Goal: Task Accomplishment & Management: Complete application form

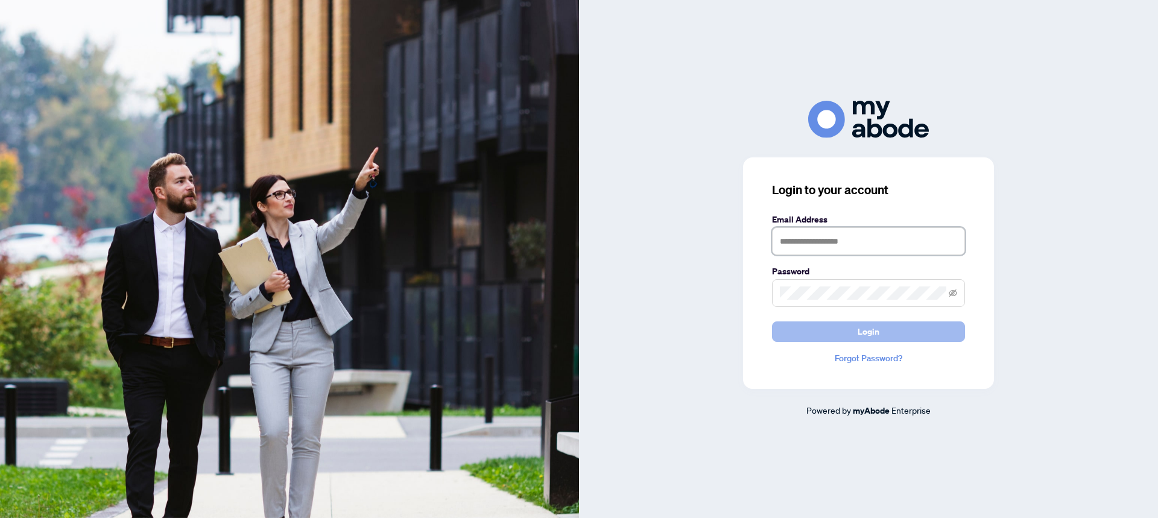
type input "**********"
click at [866, 330] on span "Login" at bounding box center [869, 331] width 22 height 19
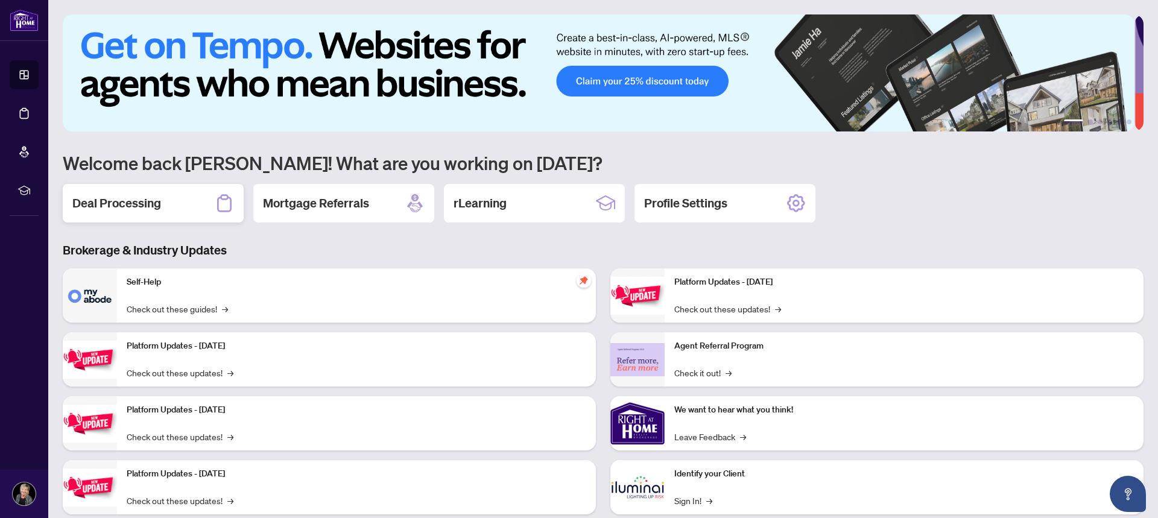
click at [130, 203] on h2 "Deal Processing" at bounding box center [116, 203] width 89 height 17
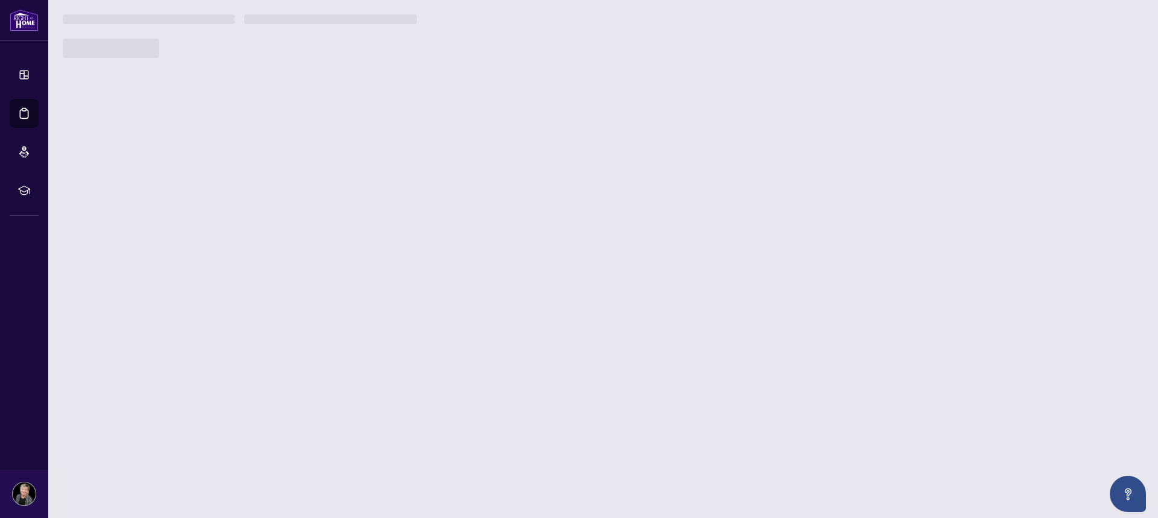
click at [130, 203] on main "1 2 3 4 5 6 Welcome back [PERSON_NAME]! What are you working on [DATE]? Deal Pr…" at bounding box center [603, 259] width 1110 height 518
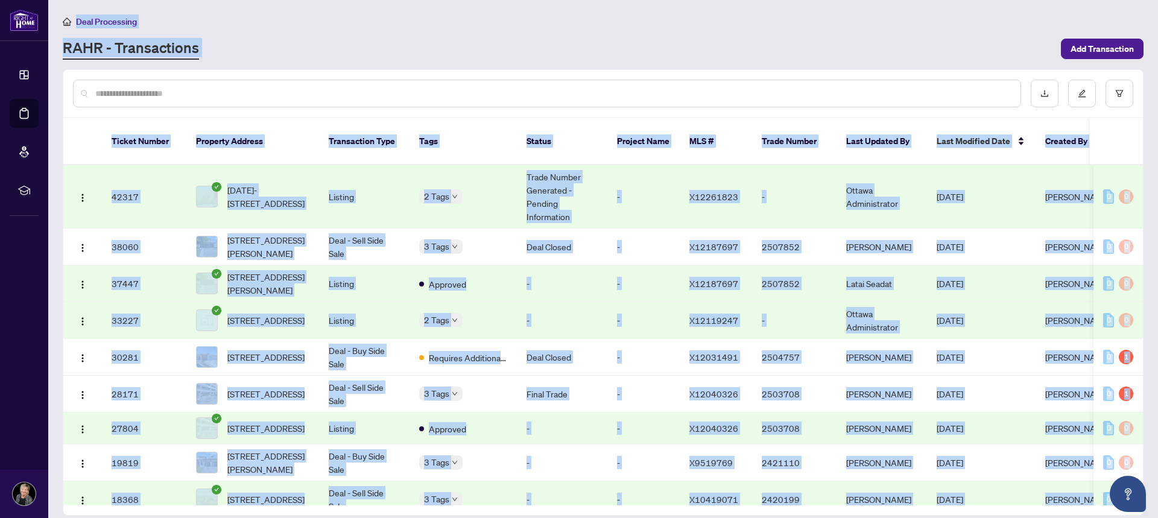
click at [283, 61] on main "Deal Processing [PERSON_NAME] - Transactions Add Transaction Ticket Number Prop…" at bounding box center [603, 259] width 1110 height 518
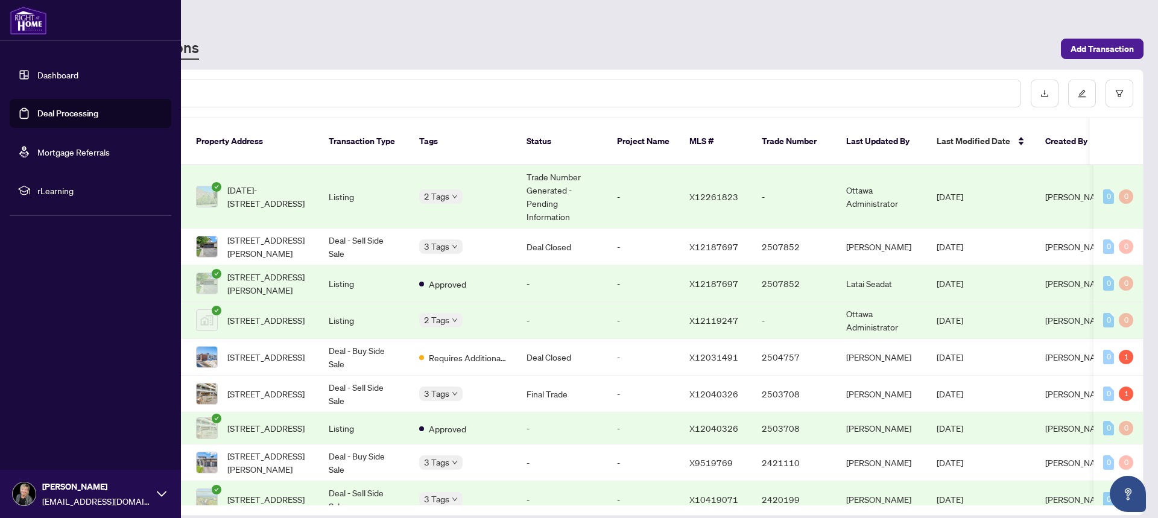
click at [54, 74] on link "Dashboard" at bounding box center [57, 74] width 41 height 11
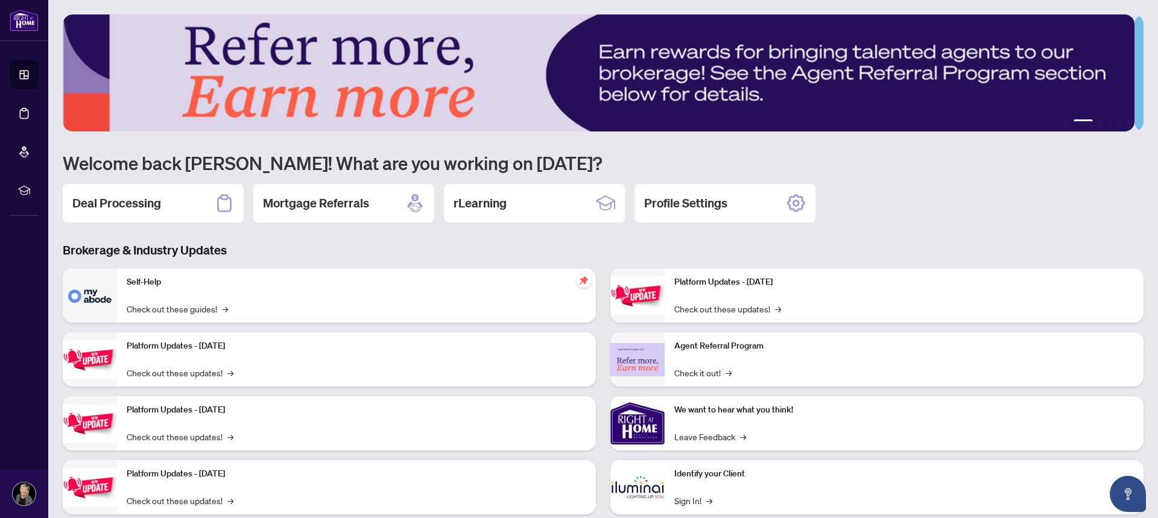
scroll to position [28, 0]
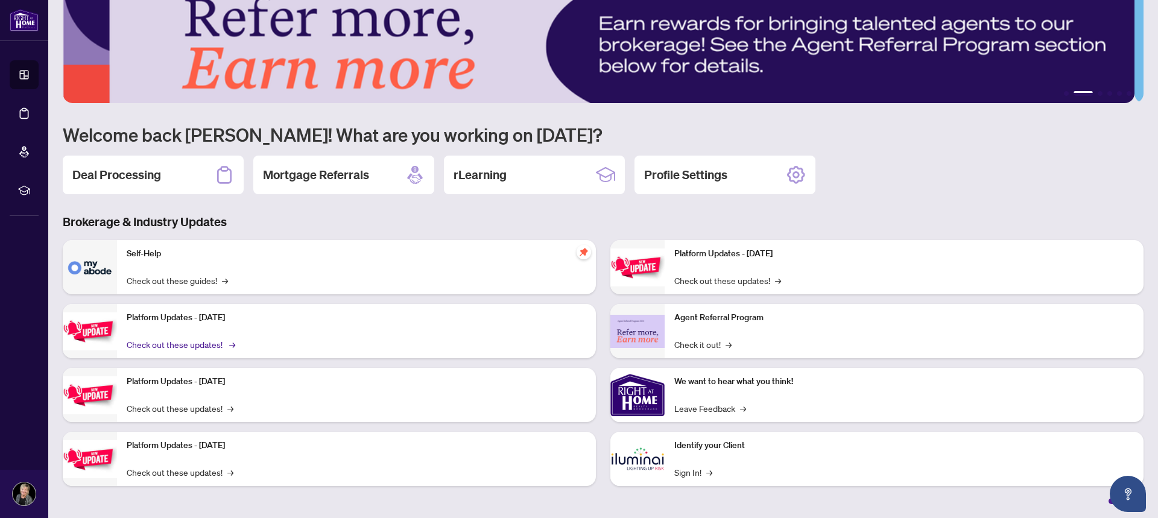
click at [179, 346] on link "Check out these updates! →" at bounding box center [180, 344] width 107 height 13
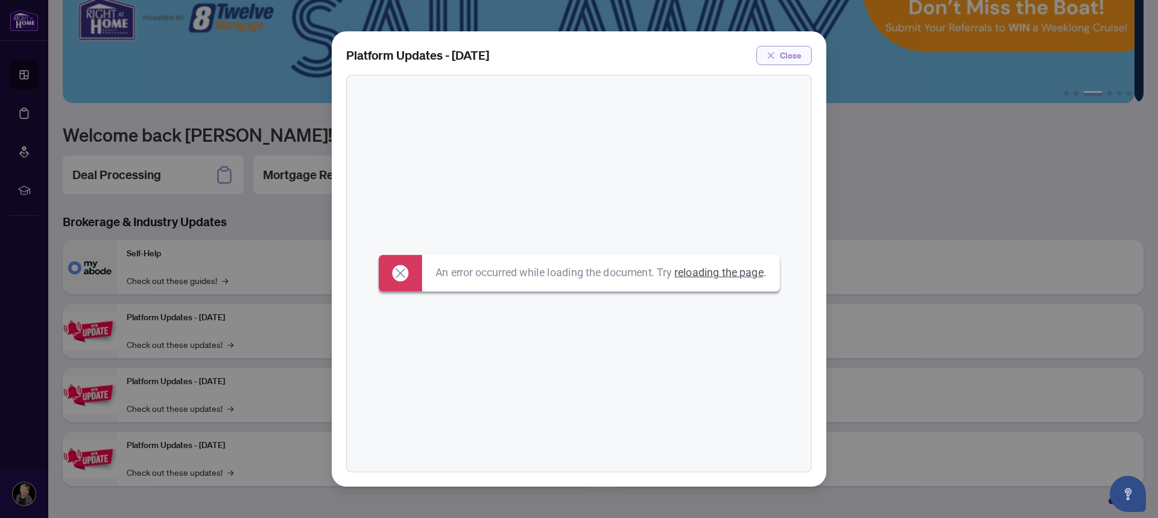
click at [800, 57] on span "Close" at bounding box center [791, 55] width 22 height 19
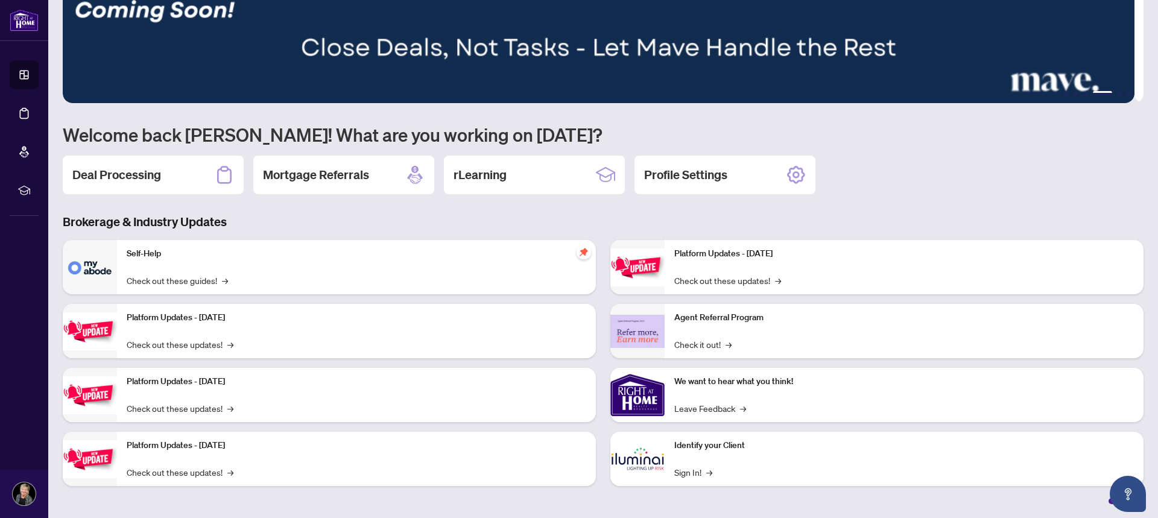
click at [95, 266] on img at bounding box center [90, 267] width 54 height 54
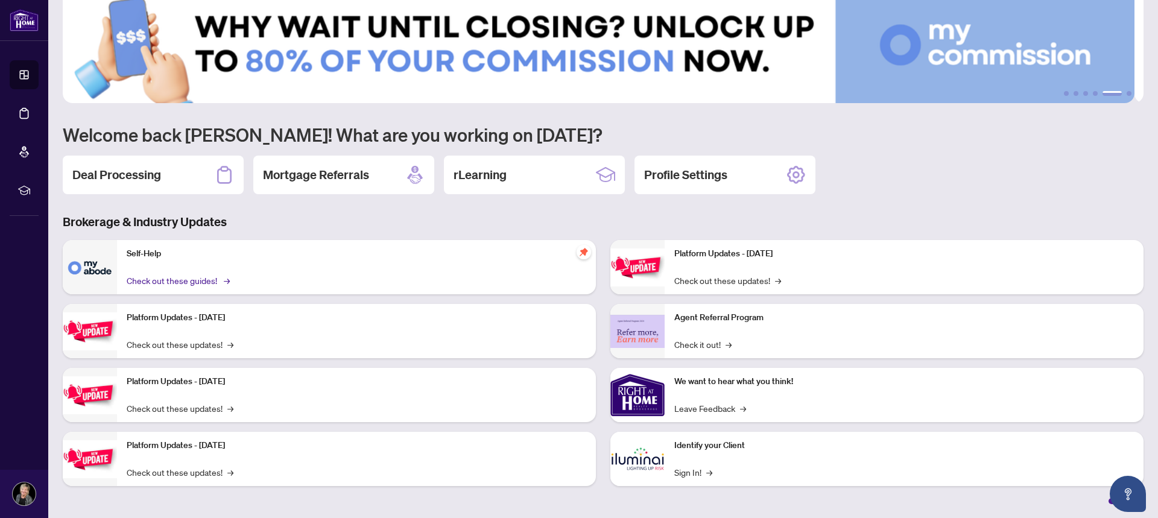
click at [159, 281] on link "Check out these guides! →" at bounding box center [177, 280] width 101 height 13
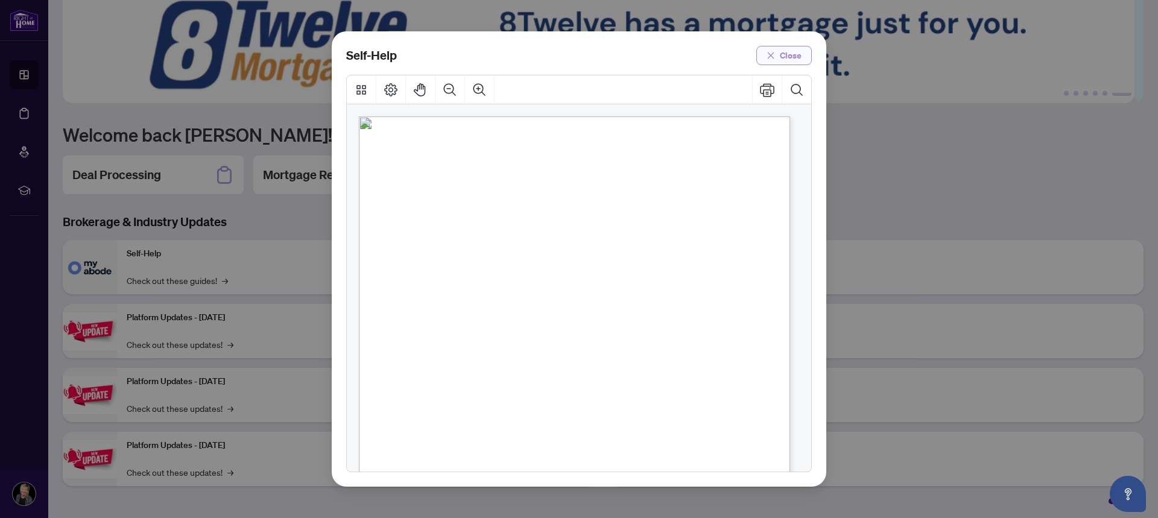
click at [794, 57] on span "Close" at bounding box center [791, 55] width 22 height 19
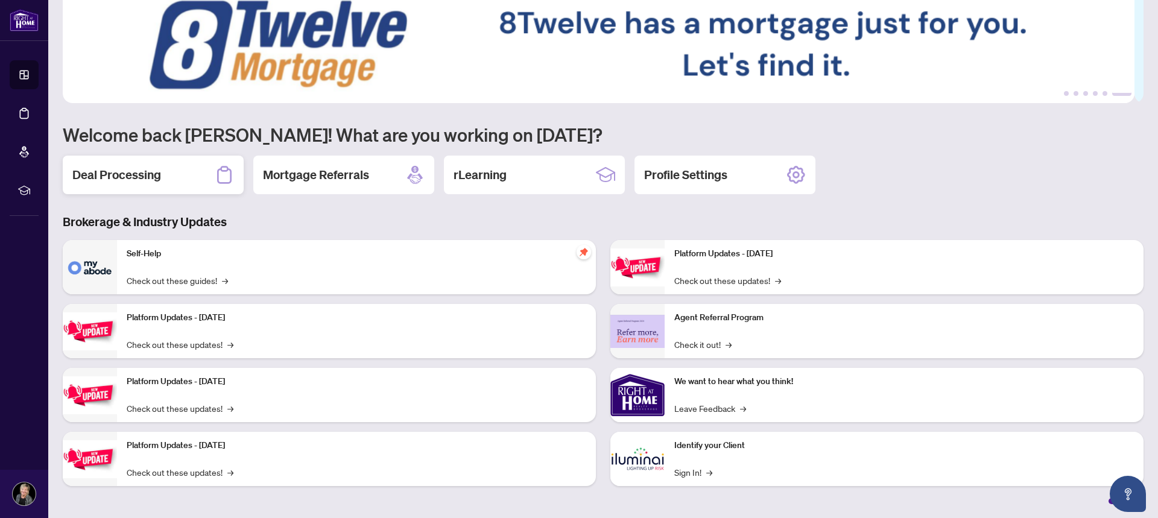
click at [224, 168] on icon at bounding box center [224, 174] width 19 height 19
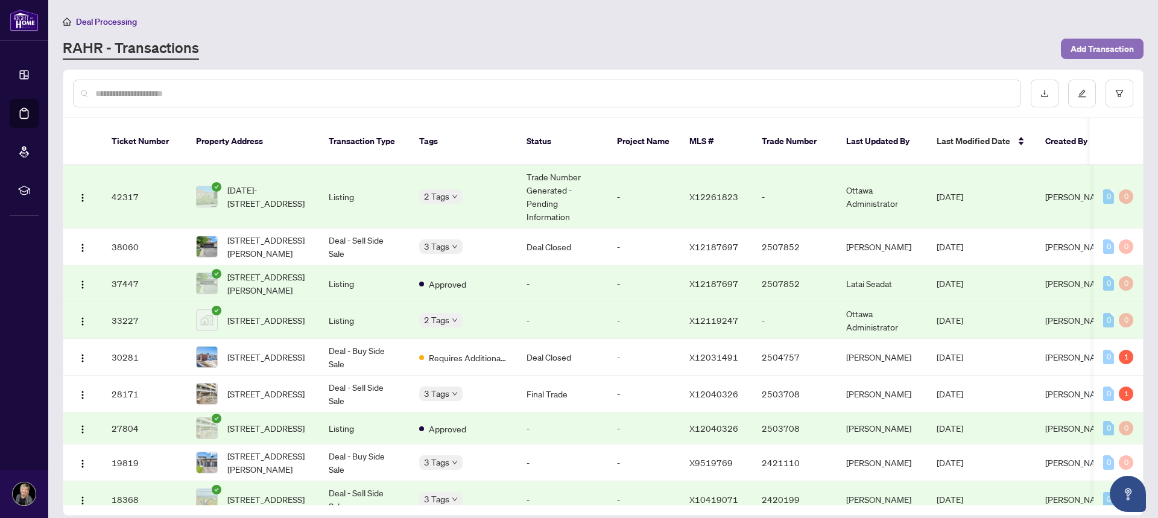
click at [1077, 45] on span "Add Transaction" at bounding box center [1102, 48] width 63 height 19
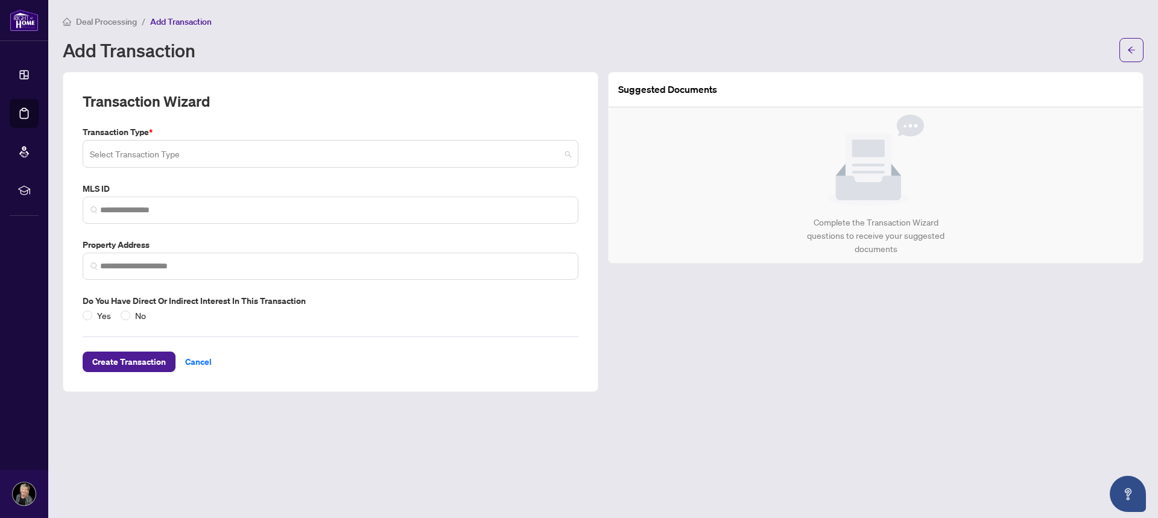
click at [571, 154] on span at bounding box center [330, 153] width 481 height 23
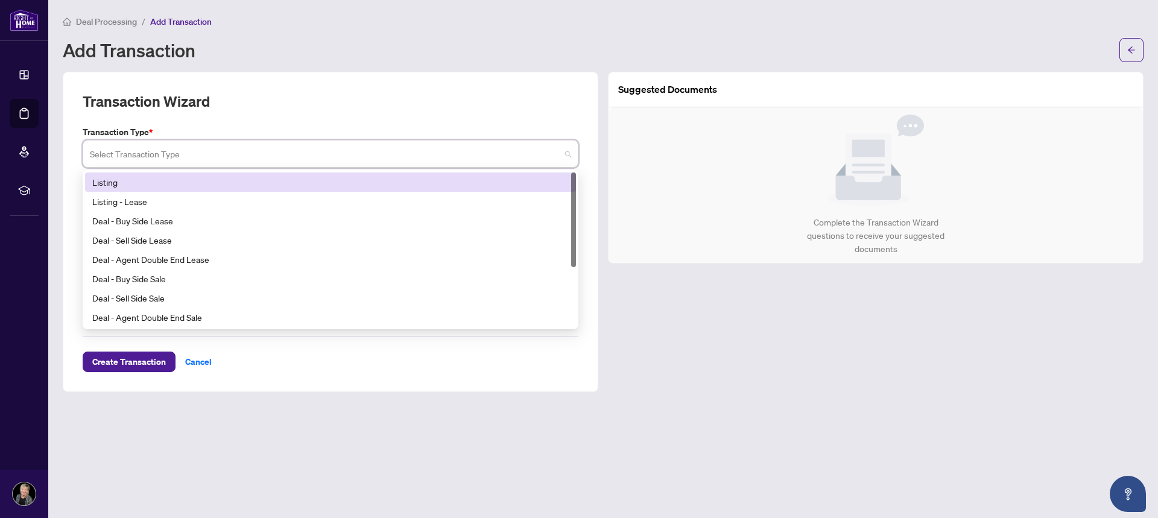
click at [109, 182] on div "Listing" at bounding box center [330, 182] width 477 height 13
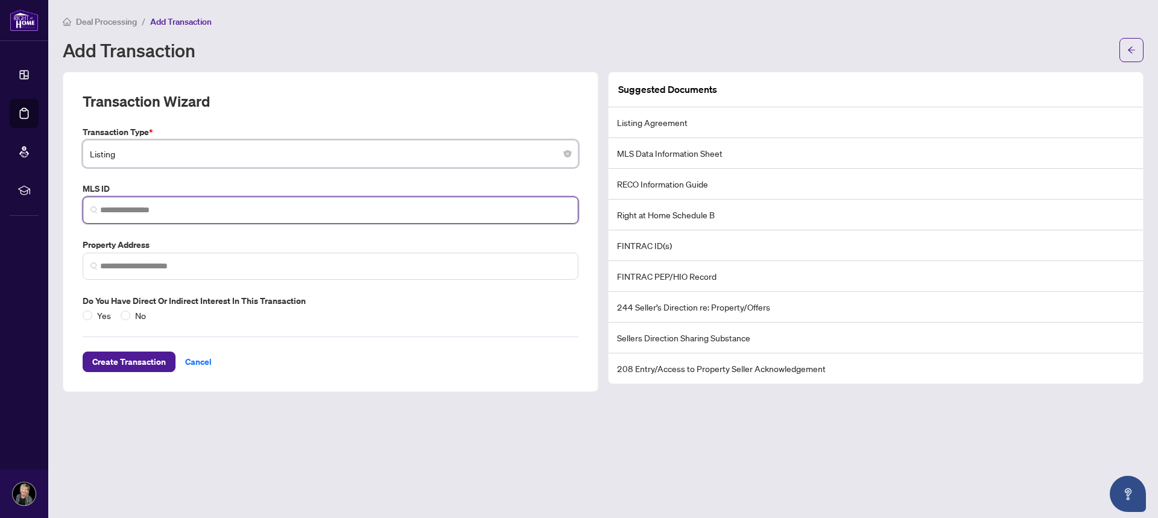
click at [188, 210] on input "search" at bounding box center [335, 210] width 470 height 13
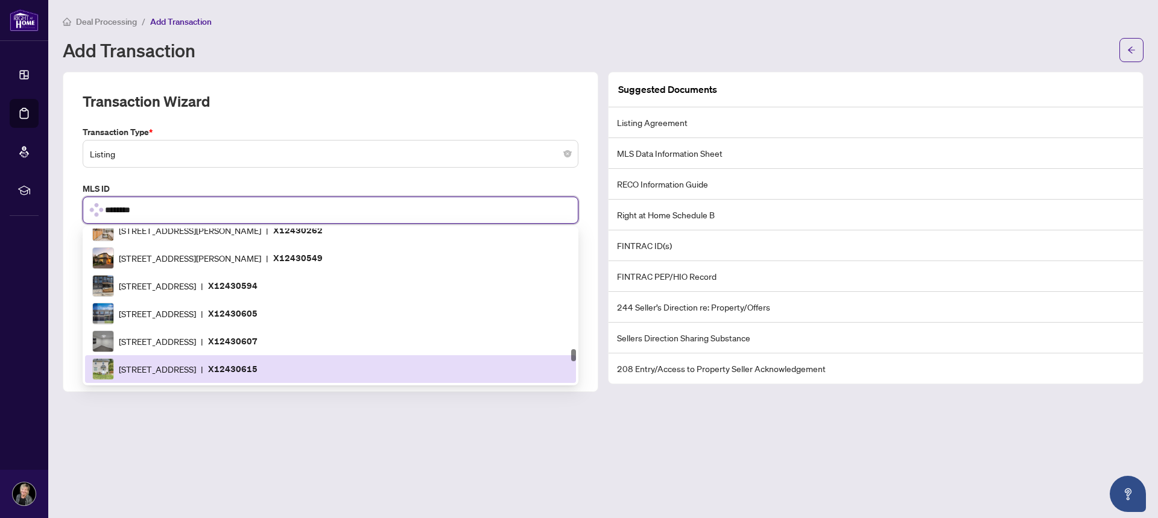
type input "*********"
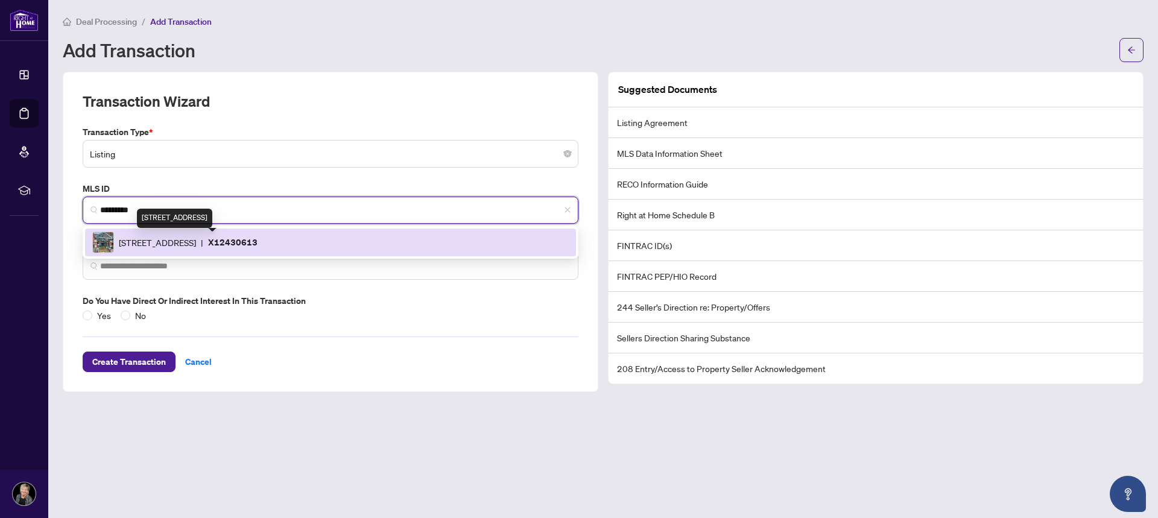
click at [196, 244] on span "35 Holland Ave, Ottawa, Ontario K1Y 4S2, Canada" at bounding box center [157, 242] width 77 height 13
type input "**********"
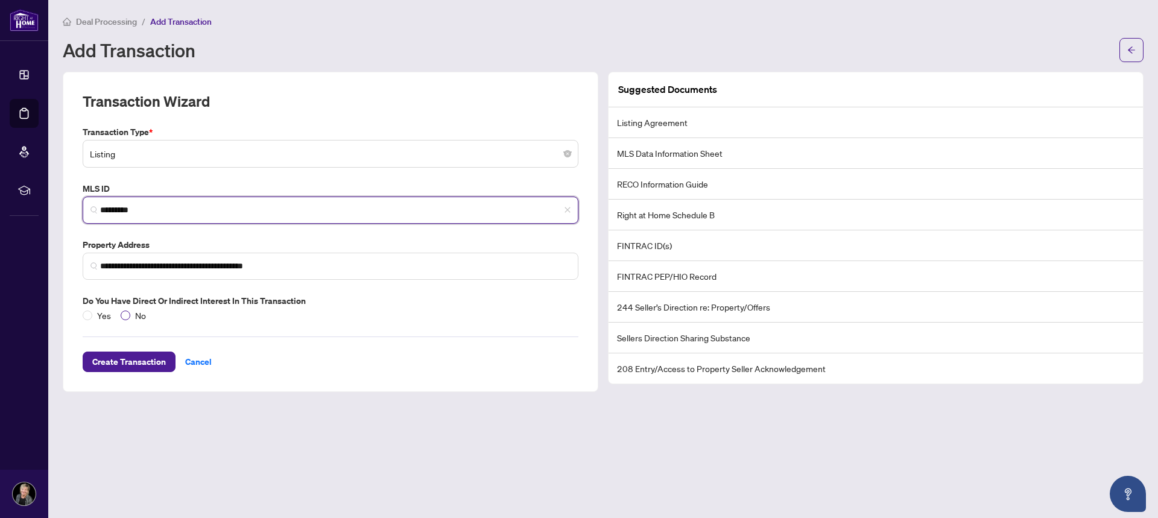
type input "*********"
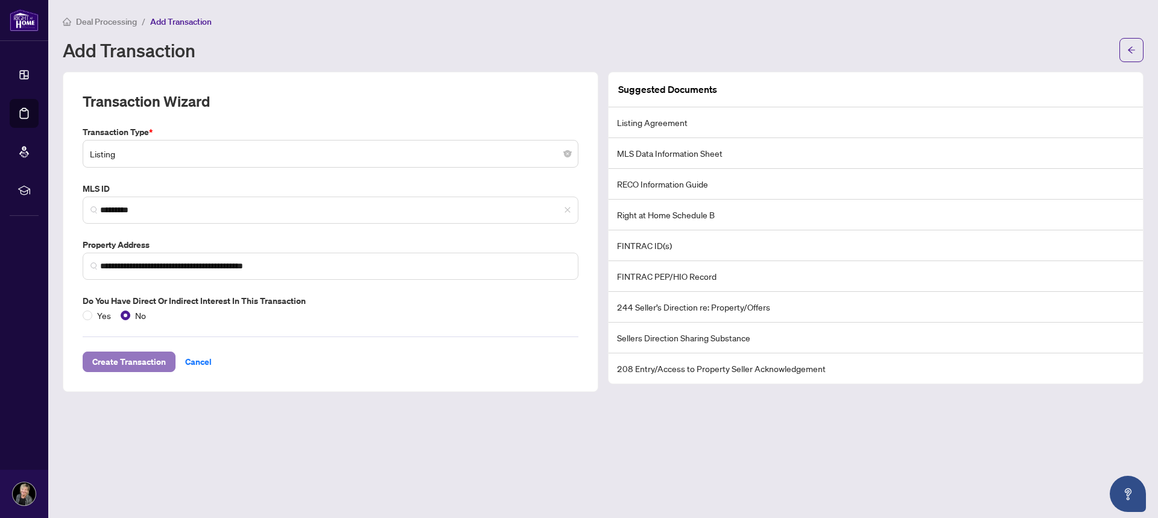
click at [138, 363] on span "Create Transaction" at bounding box center [129, 361] width 74 height 19
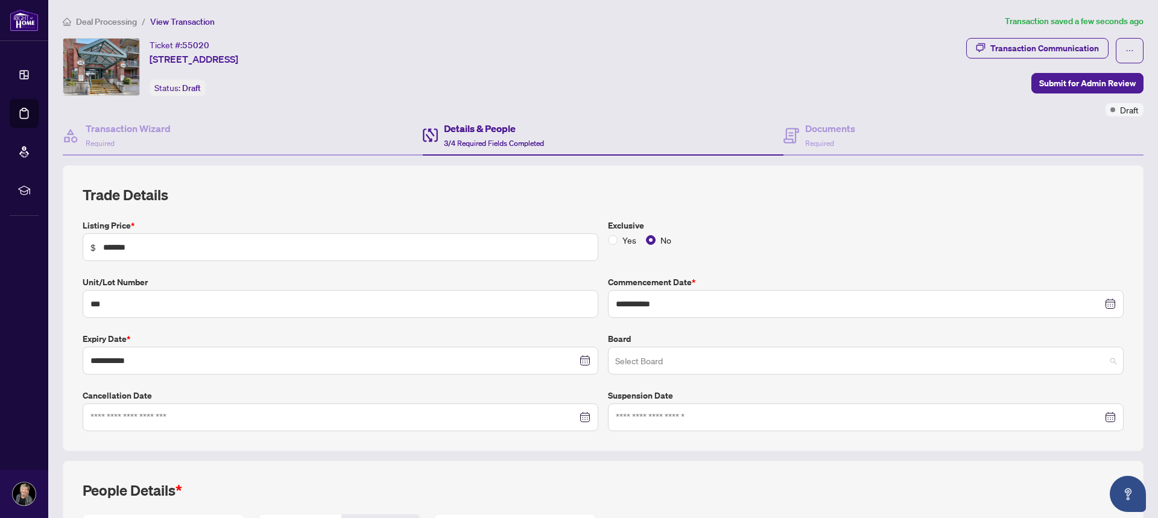
click at [1103, 357] on span at bounding box center [865, 360] width 501 height 23
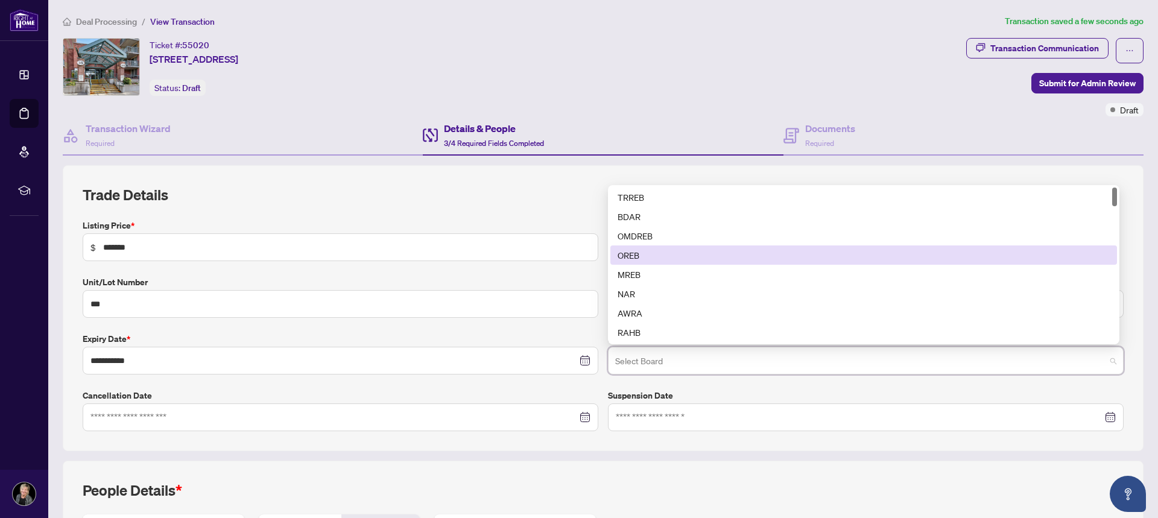
click at [640, 254] on div "OREB" at bounding box center [864, 255] width 492 height 13
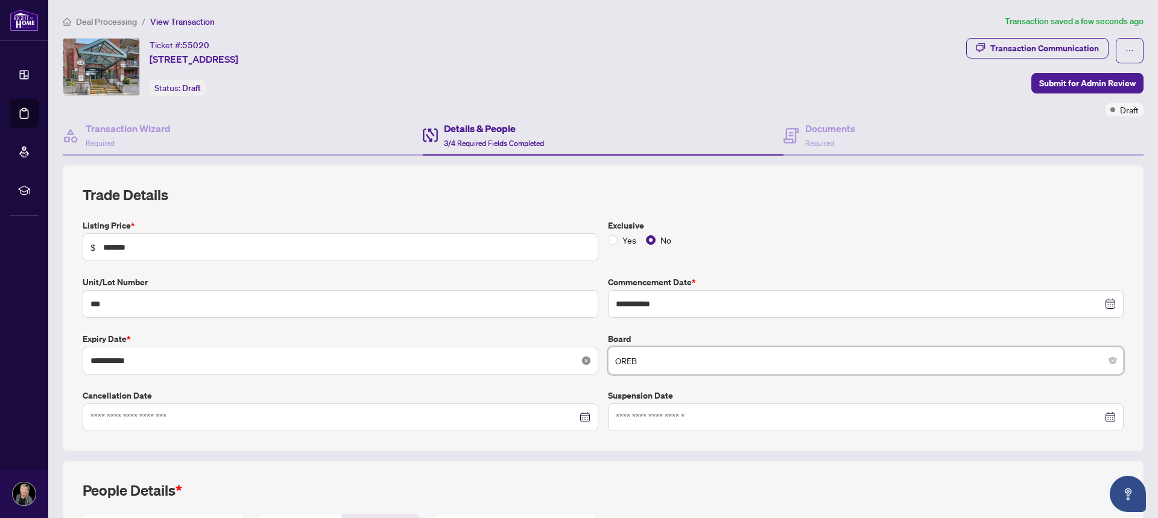
click at [582, 359] on icon "close-circle" at bounding box center [586, 360] width 8 height 8
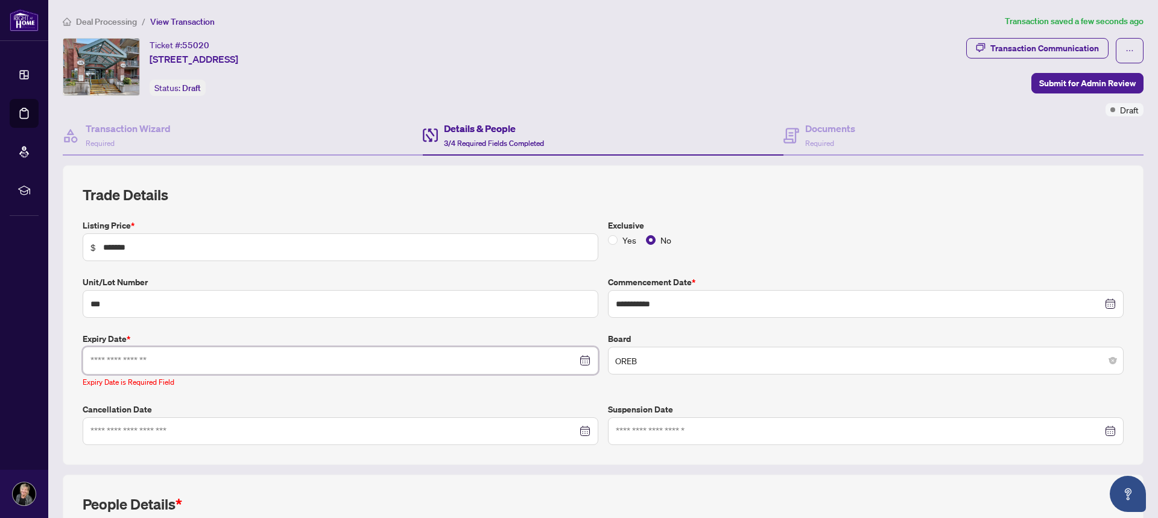
click at [107, 358] on input at bounding box center [333, 360] width 487 height 13
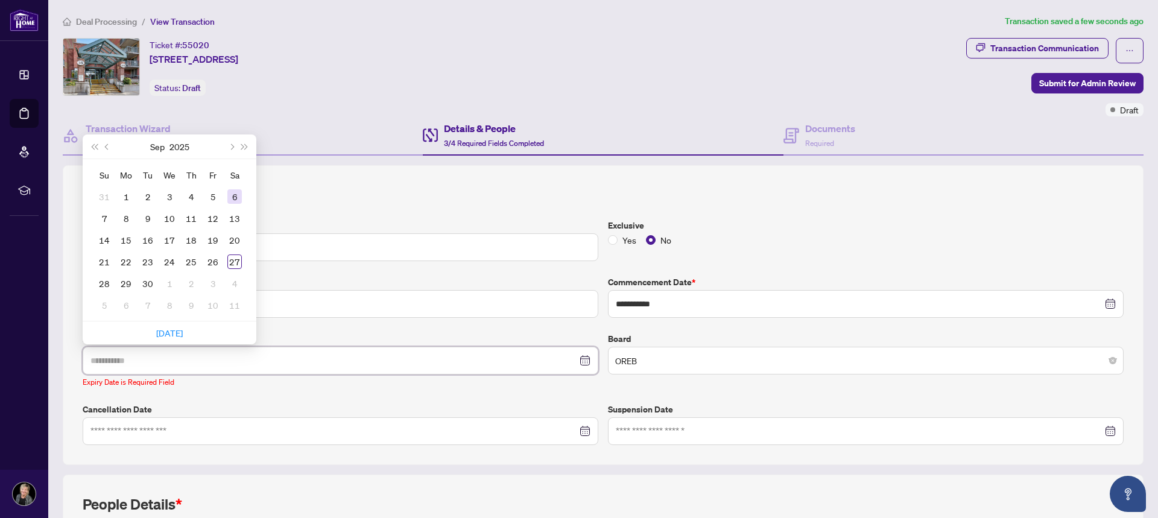
type input "**********"
click at [234, 147] on button "Next month (PageDown)" at bounding box center [230, 147] width 13 height 24
type input "**********"
click at [129, 286] on div "27" at bounding box center [126, 283] width 14 height 14
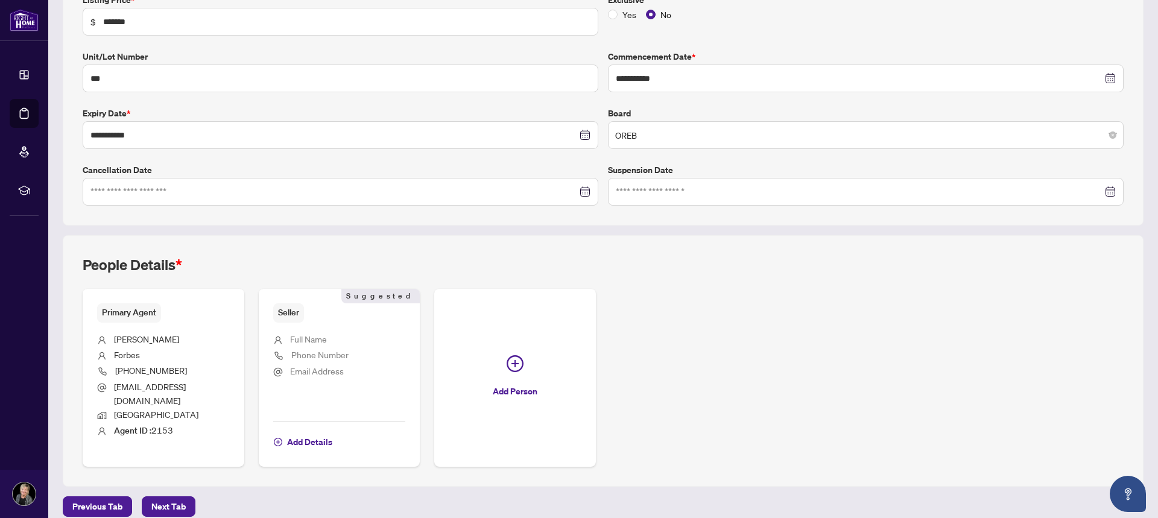
scroll to position [226, 0]
click at [303, 432] on span "Add Details" at bounding box center [309, 441] width 45 height 19
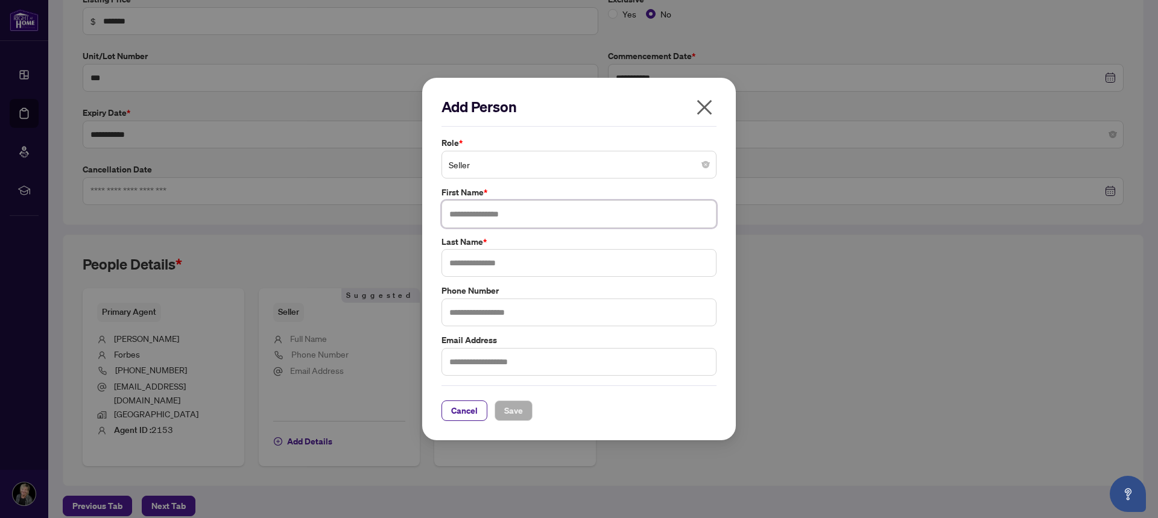
click at [475, 214] on input "text" at bounding box center [579, 214] width 275 height 28
type input "****"
click at [463, 259] on input "text" at bounding box center [579, 263] width 275 height 28
type input "******"
click at [491, 309] on input "text" at bounding box center [579, 313] width 275 height 28
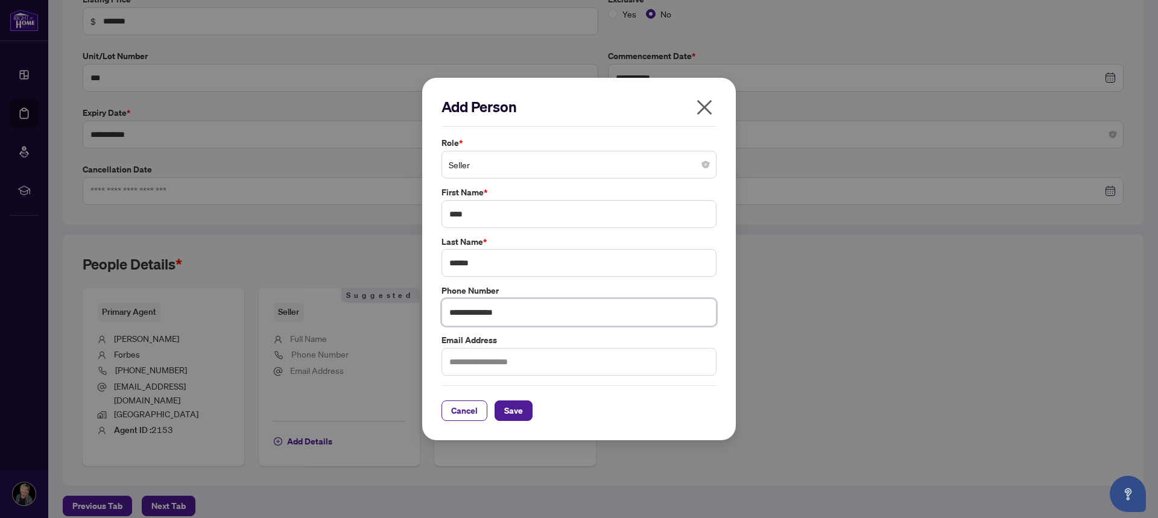
type input "**********"
click at [477, 359] on input "text" at bounding box center [579, 362] width 275 height 28
paste input "**********"
type input "**********"
click at [512, 410] on span "Save" at bounding box center [513, 410] width 19 height 19
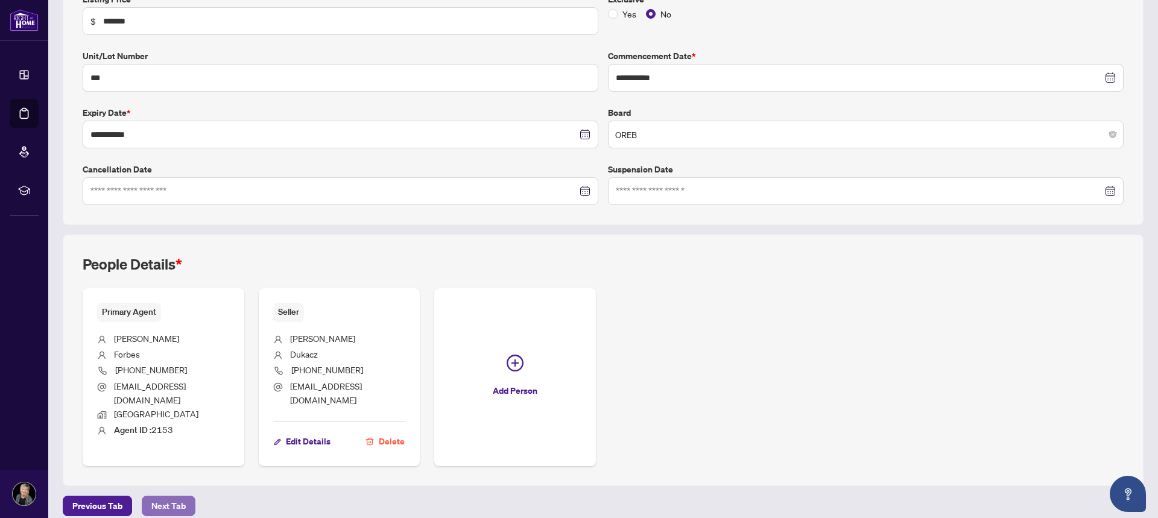
click at [162, 496] on span "Next Tab" at bounding box center [168, 505] width 34 height 19
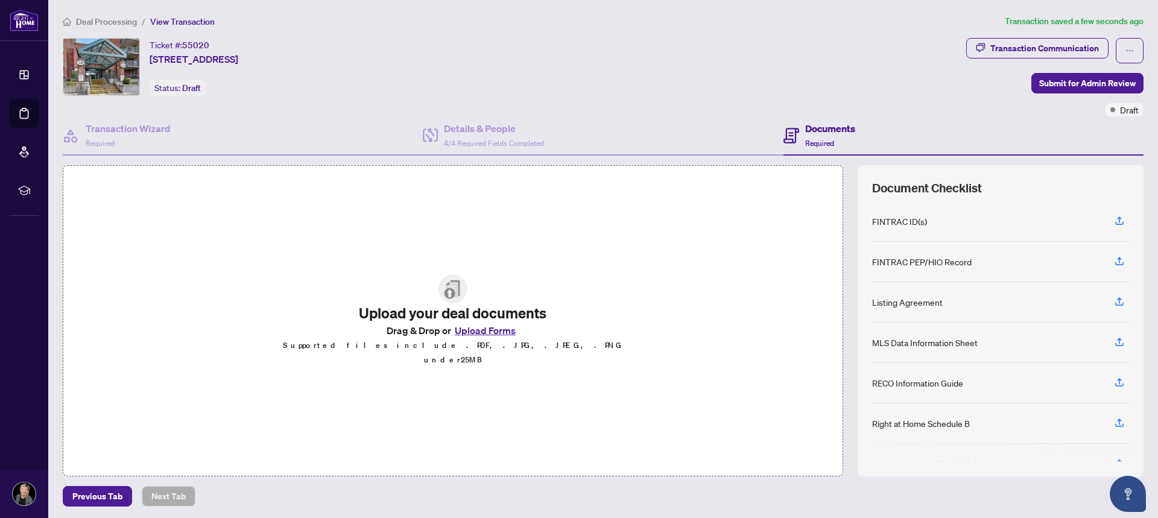
click at [487, 338] on button "Upload Forms" at bounding box center [485, 331] width 68 height 16
click at [1114, 221] on icon "button" at bounding box center [1119, 220] width 11 height 11
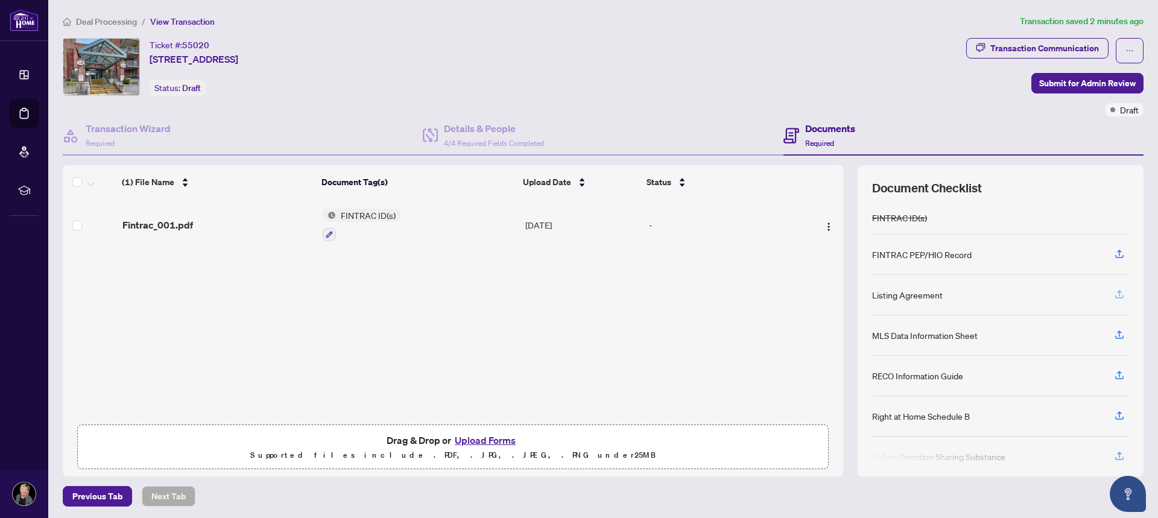
click at [1114, 294] on icon "button" at bounding box center [1119, 294] width 11 height 11
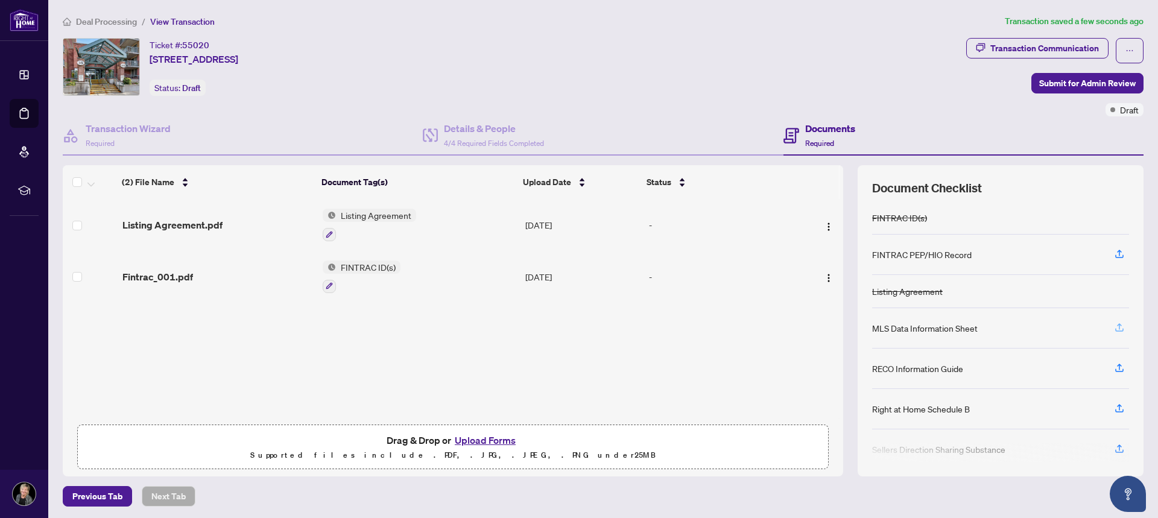
click at [1117, 329] on icon "button" at bounding box center [1119, 326] width 5 height 6
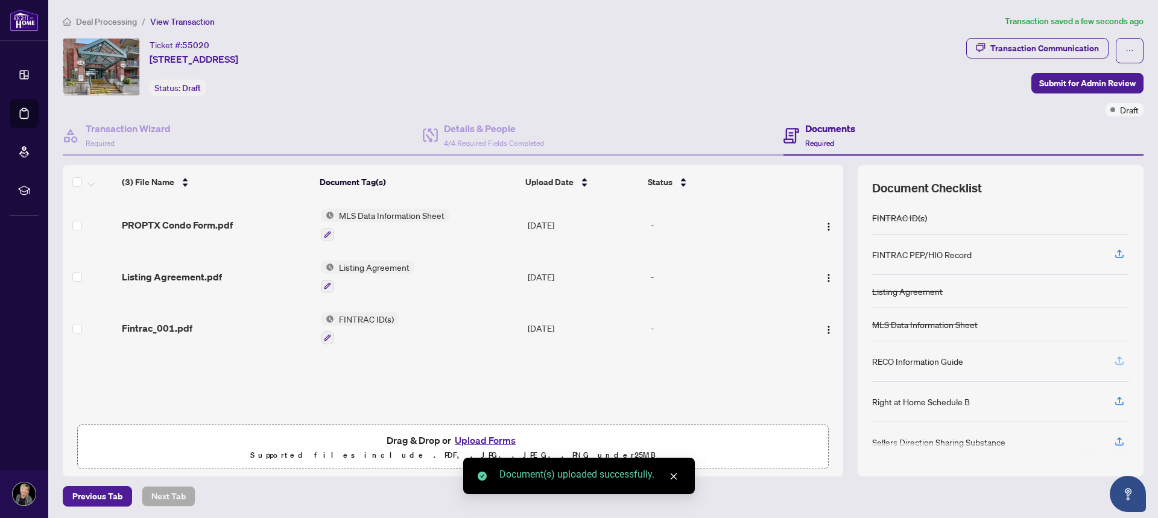
click at [1114, 363] on icon "button" at bounding box center [1119, 360] width 11 height 11
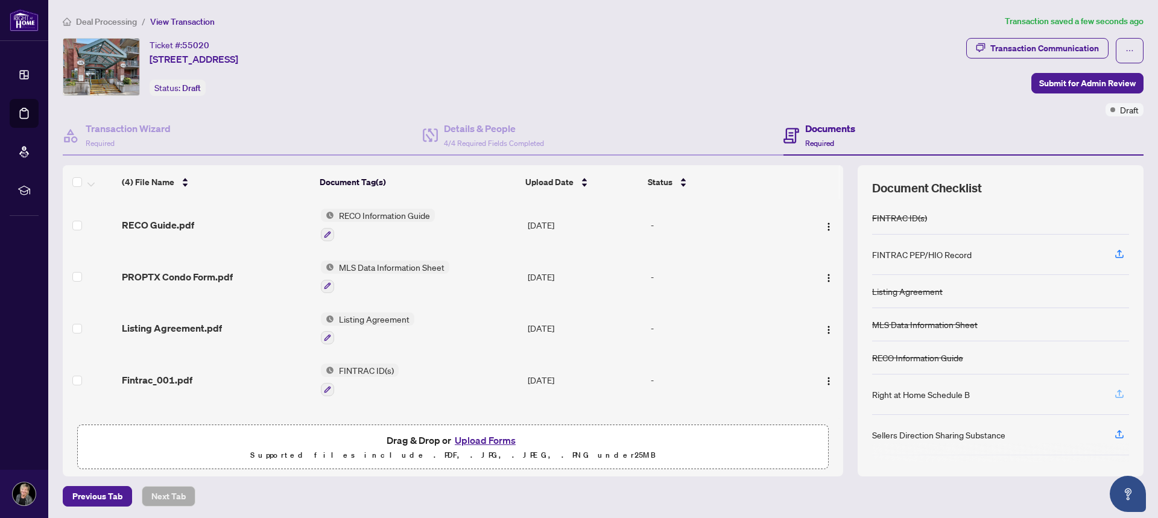
click at [1114, 394] on icon "button" at bounding box center [1119, 393] width 11 height 11
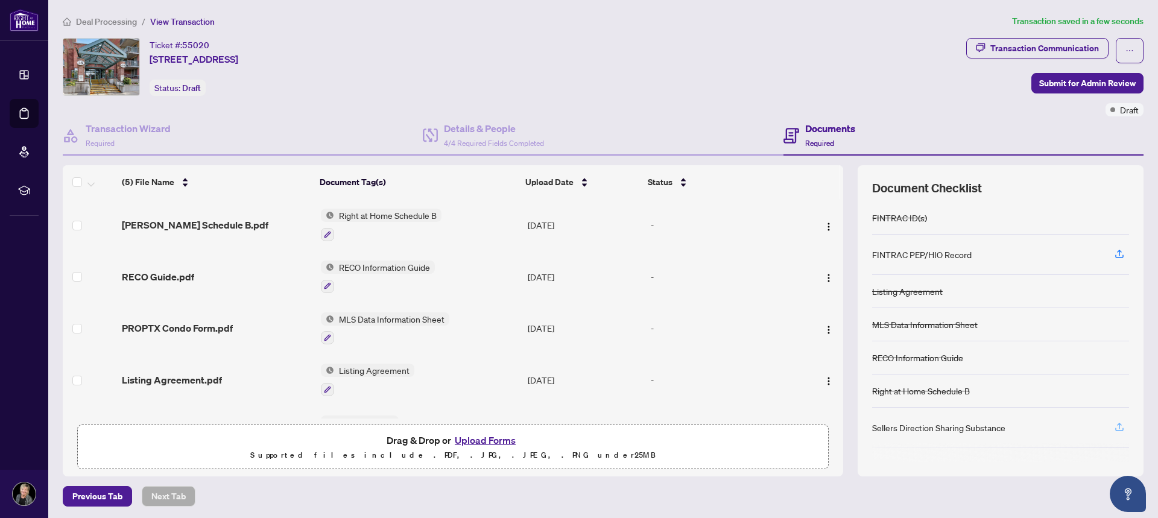
click at [1114, 427] on icon "button" at bounding box center [1119, 427] width 11 height 11
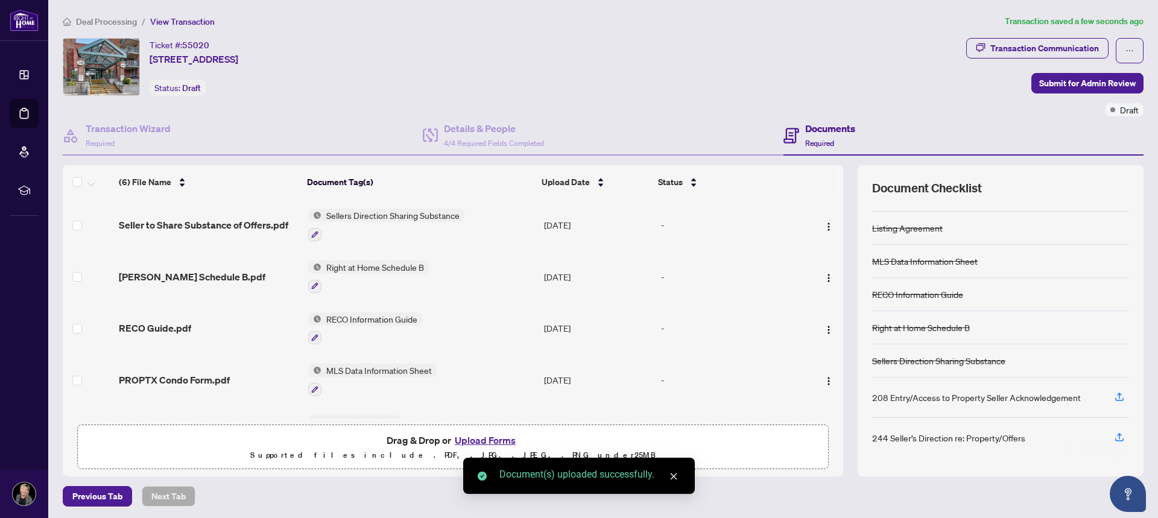
scroll to position [64, 0]
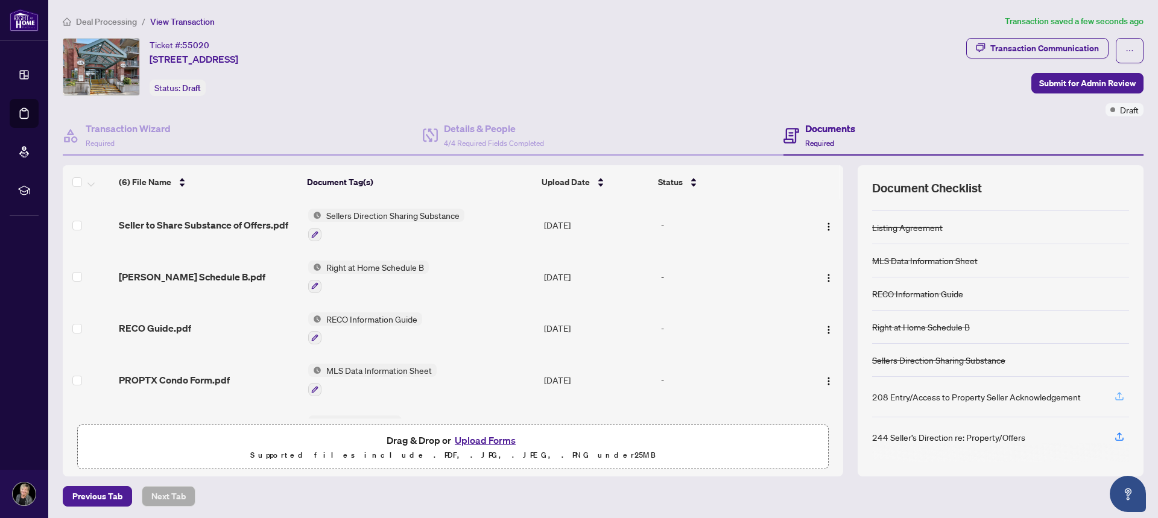
click at [1117, 394] on icon "button" at bounding box center [1119, 395] width 5 height 6
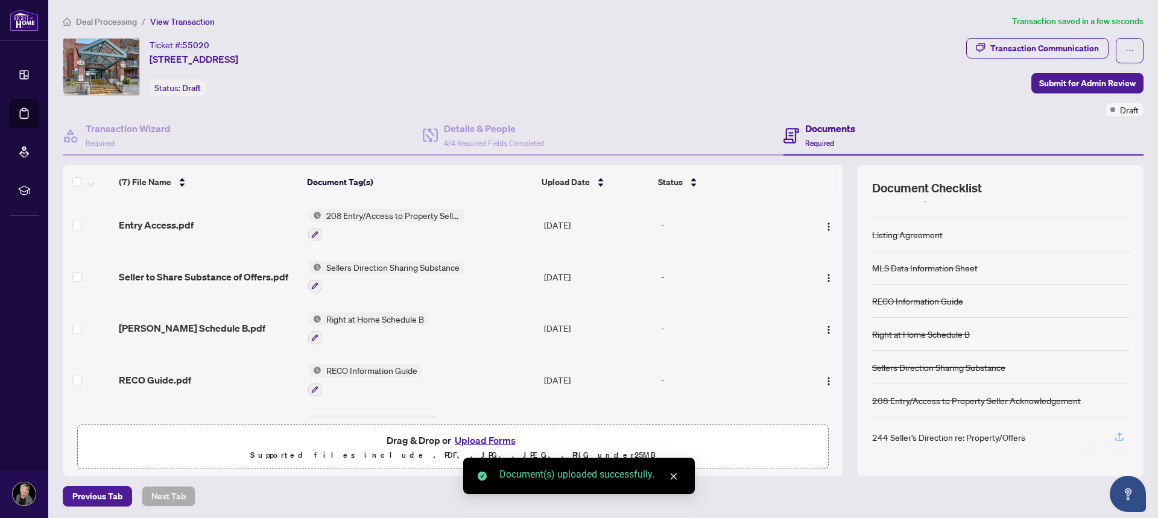
scroll to position [2, 0]
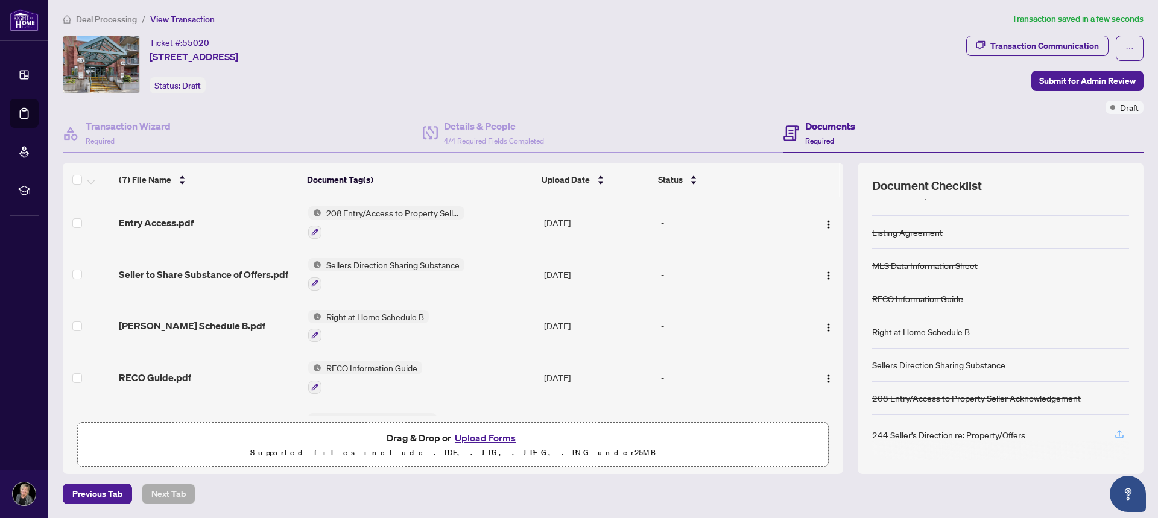
click at [1117, 433] on icon "button" at bounding box center [1119, 433] width 5 height 6
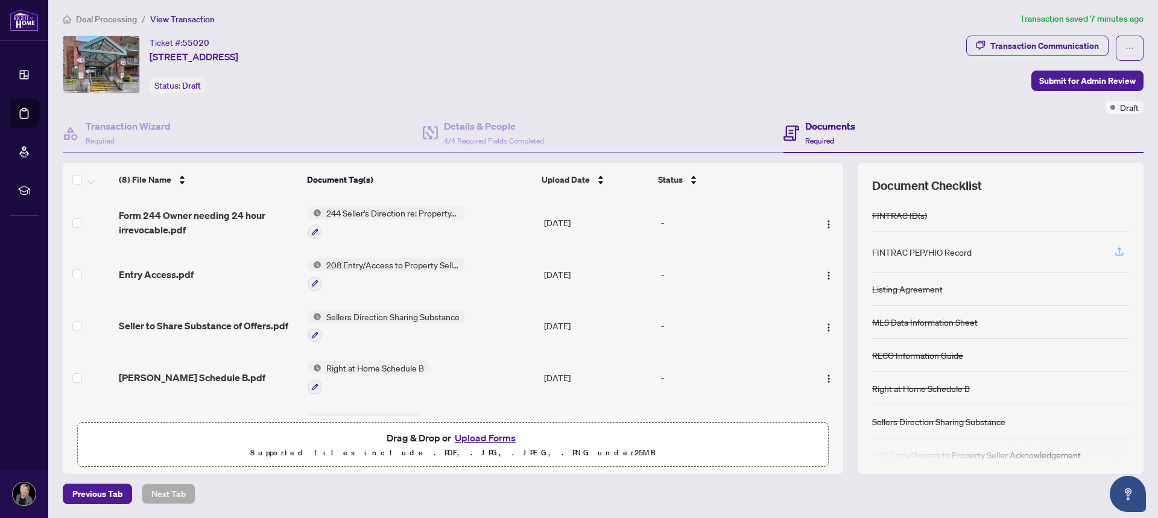
click at [1114, 250] on icon "button" at bounding box center [1119, 251] width 11 height 11
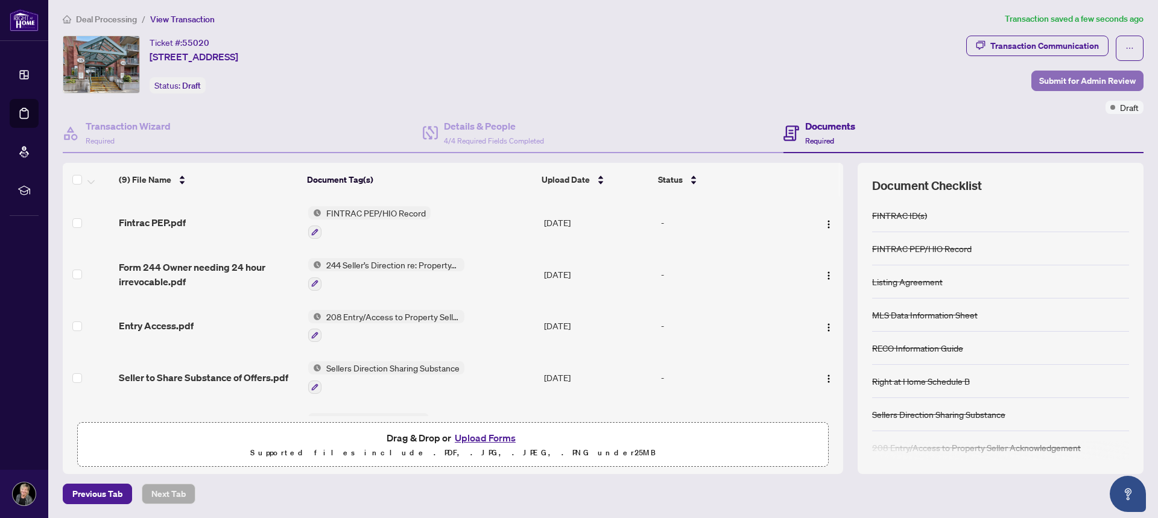
click at [1075, 78] on span "Submit for Admin Review" at bounding box center [1087, 80] width 97 height 19
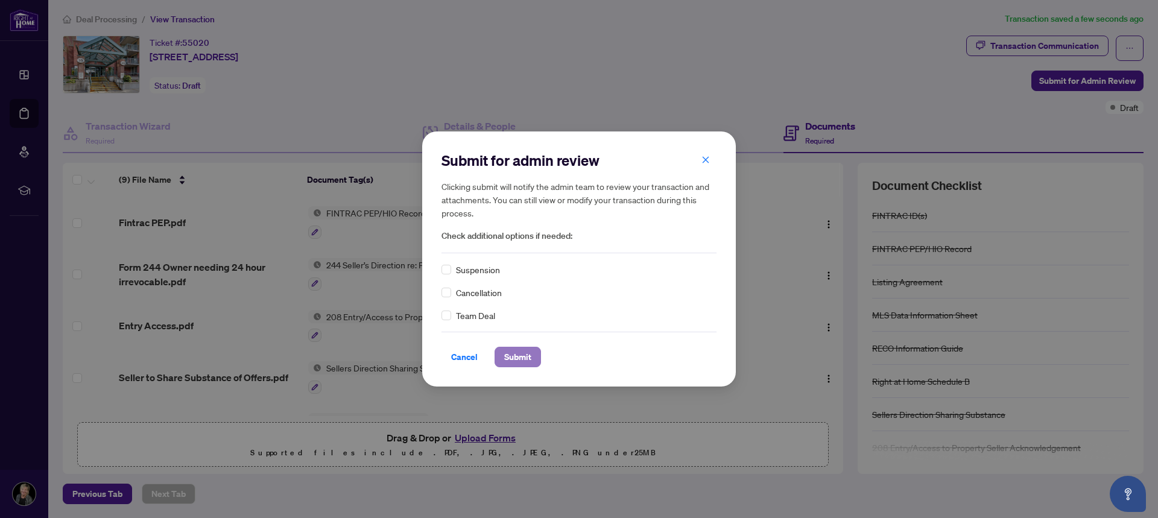
click at [521, 357] on span "Submit" at bounding box center [517, 356] width 27 height 19
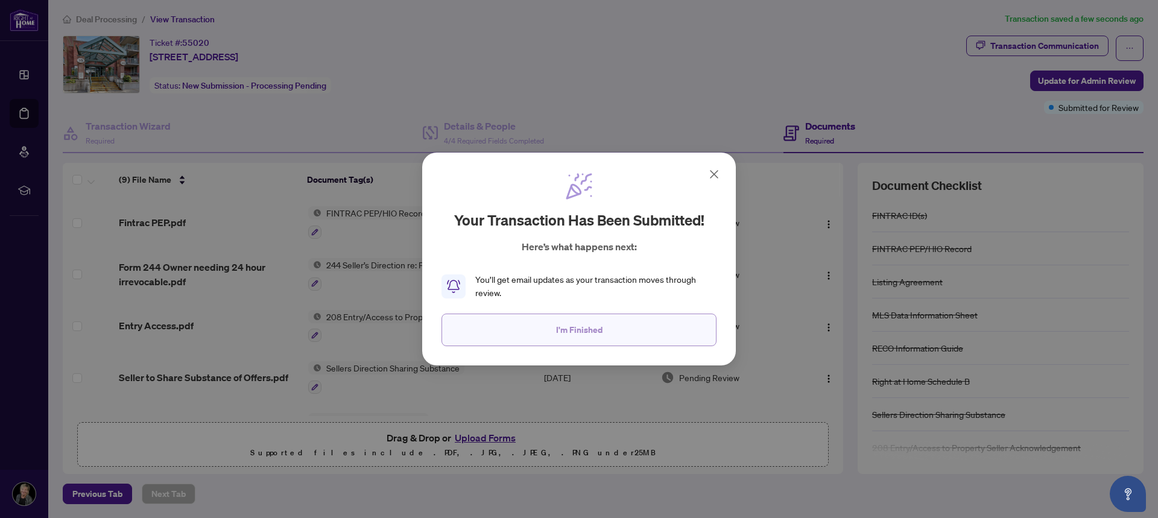
click at [590, 332] on span "I'm Finished" at bounding box center [579, 329] width 46 height 19
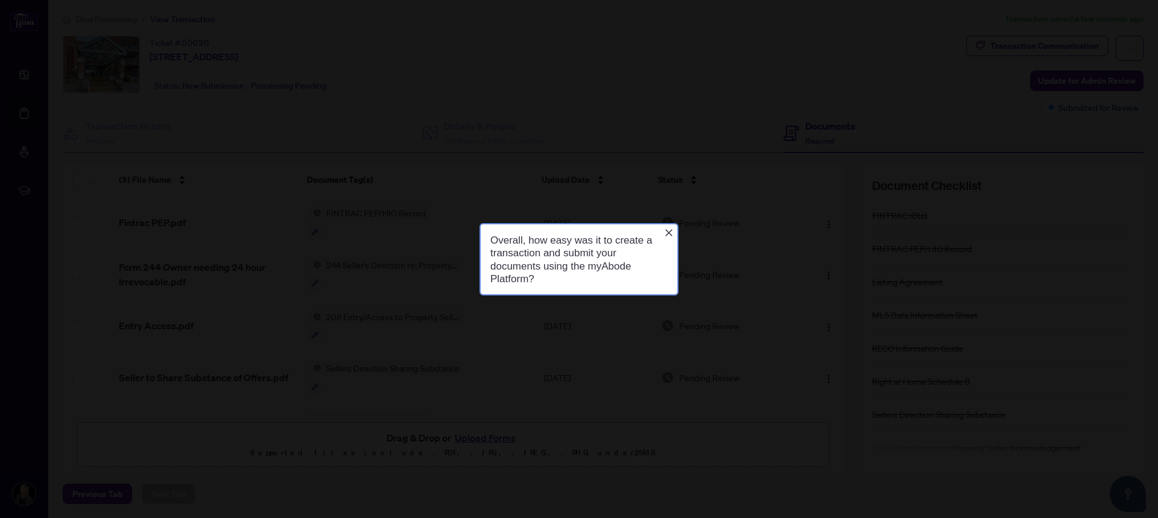
scroll to position [0, 0]
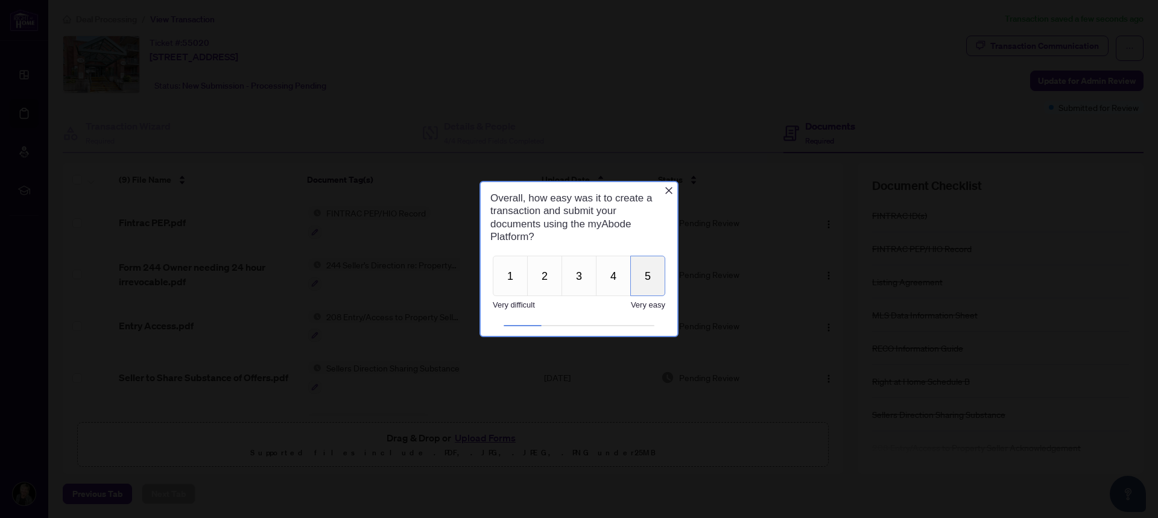
click at [644, 270] on button "5" at bounding box center [647, 276] width 35 height 40
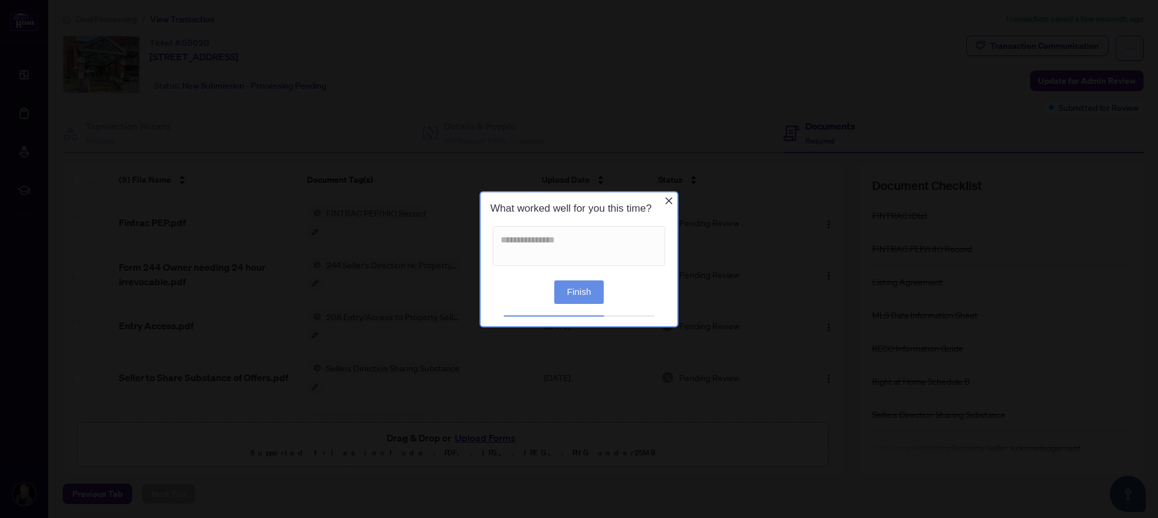
click at [583, 292] on button "Finish" at bounding box center [578, 292] width 49 height 24
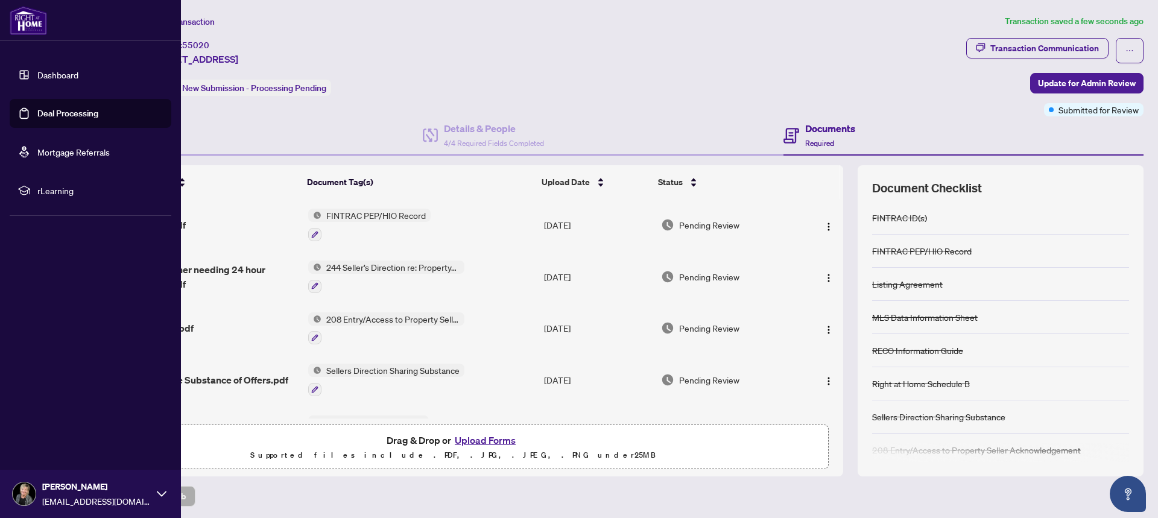
scroll to position [2, 0]
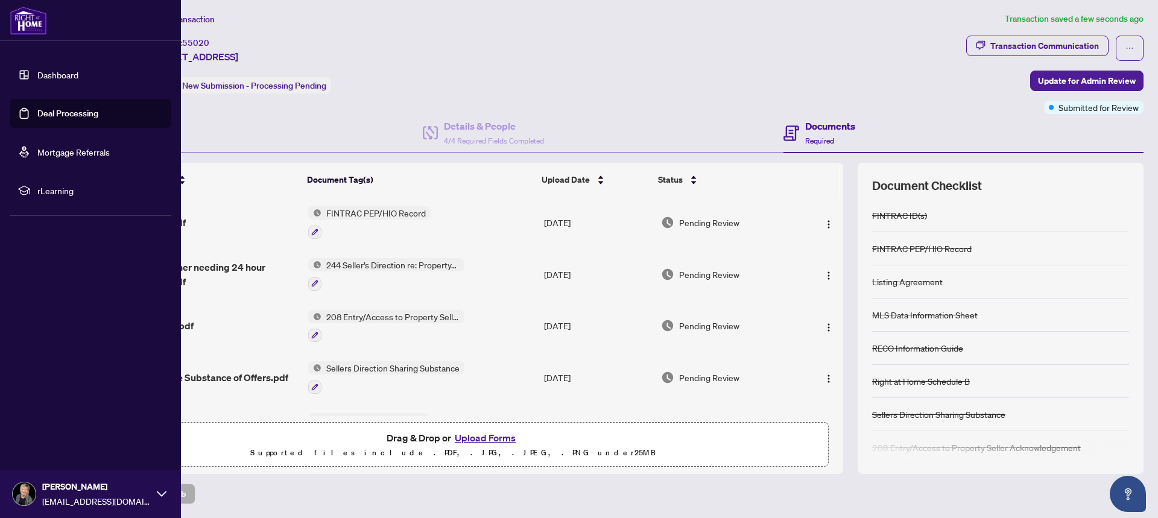
click at [160, 496] on icon at bounding box center [162, 494] width 10 height 10
click at [46, 425] on span "Logout" at bounding box center [48, 422] width 27 height 19
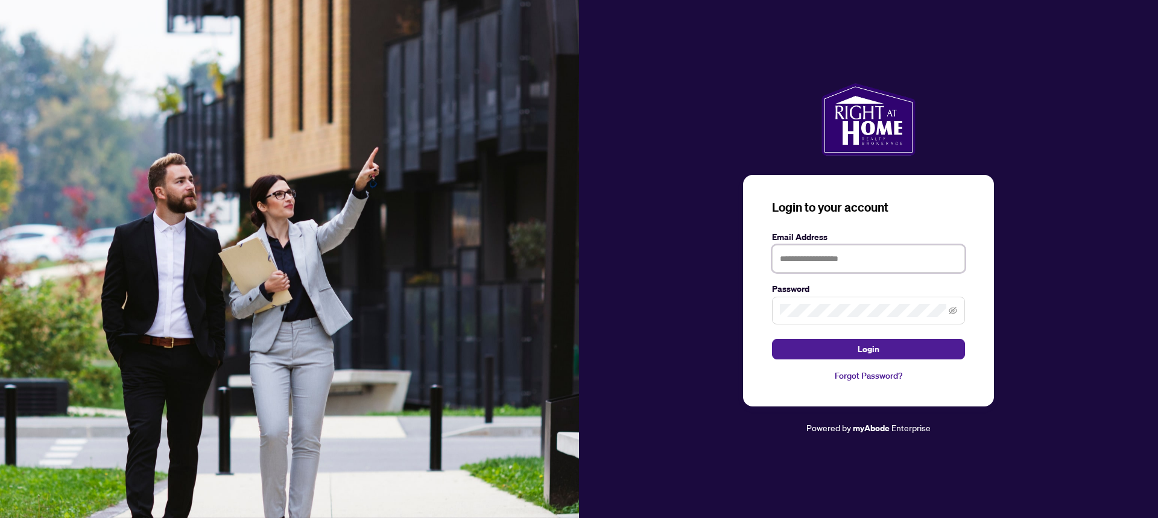
type input "**********"
